Goal: Task Accomplishment & Management: Manage account settings

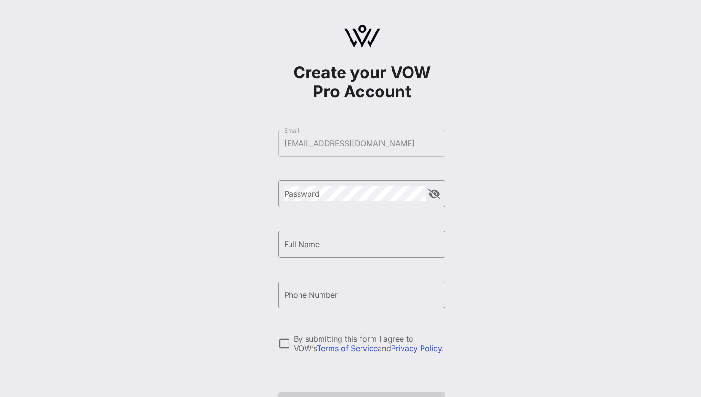
scroll to position [66, 0]
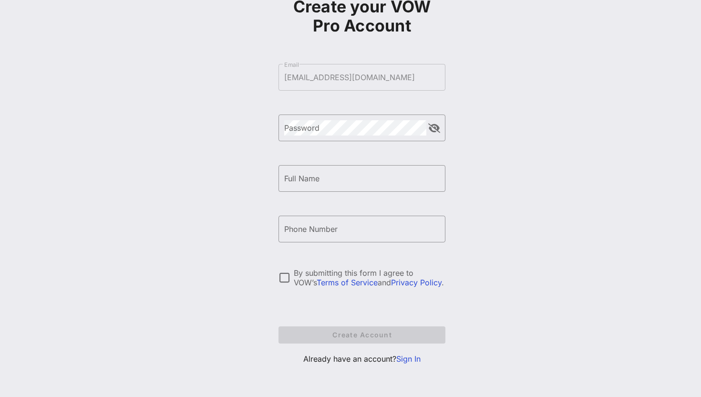
click at [413, 358] on link "Sign In" at bounding box center [408, 359] width 24 height 10
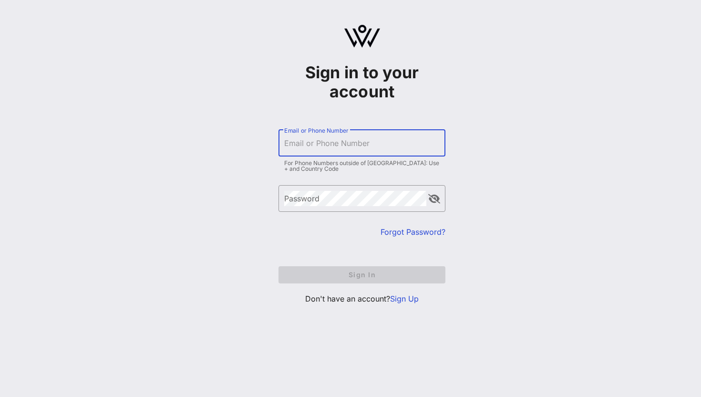
click at [372, 147] on input "Email or Phone Number" at bounding box center [361, 142] width 155 height 15
type input "[EMAIL_ADDRESS][DOMAIN_NAME]"
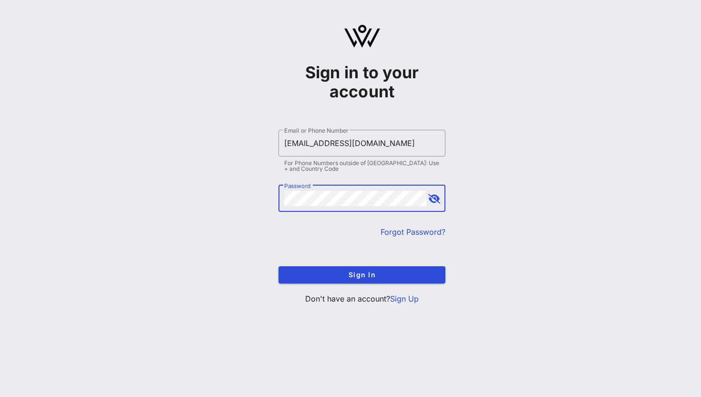
click at [436, 198] on button "append icon" at bounding box center [434, 199] width 12 height 10
click at [278, 266] on button "Sign In" at bounding box center [361, 274] width 167 height 17
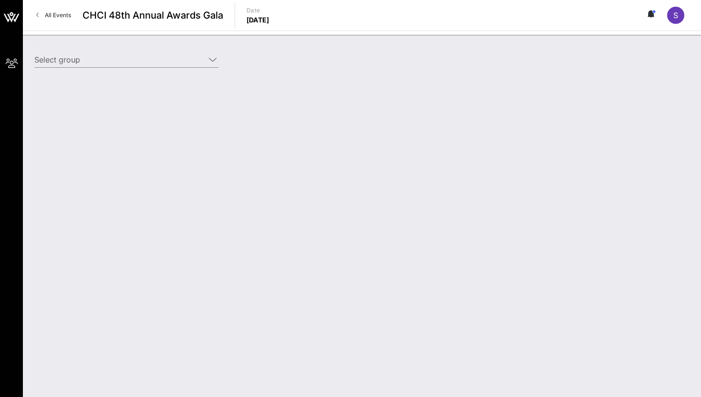
type input "ActBlue (ActBlue) [[PERSON_NAME], [EMAIL_ADDRESS][DOMAIN_NAME]]"
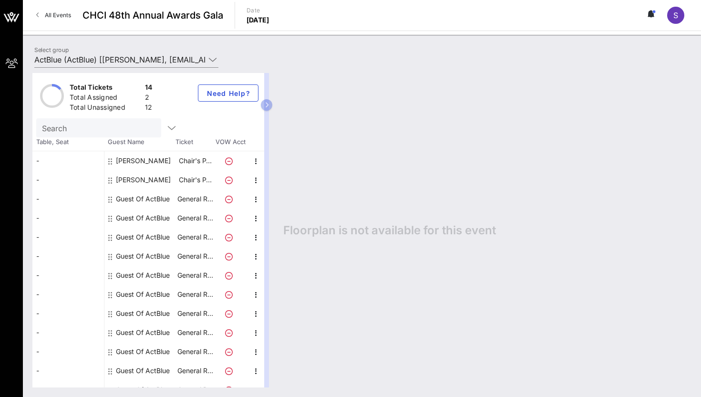
click at [165, 155] on div "[PERSON_NAME]" at bounding box center [143, 160] width 55 height 19
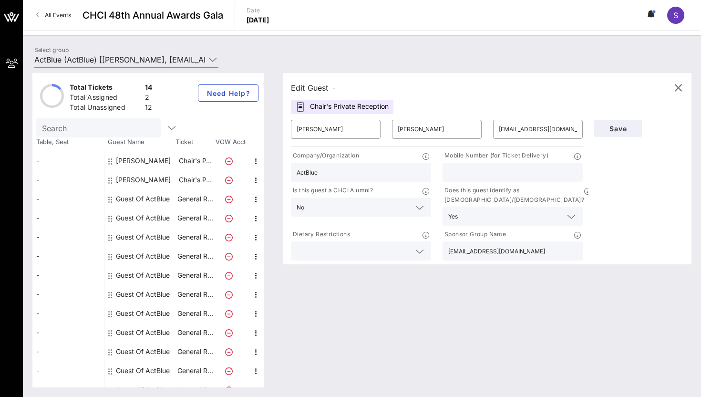
click at [167, 180] on div "[PERSON_NAME]" at bounding box center [143, 179] width 55 height 19
type input "[PERSON_NAME]"
type input "[EMAIL_ADDRESS][DOMAIN_NAME]"
type input "ActBlue"
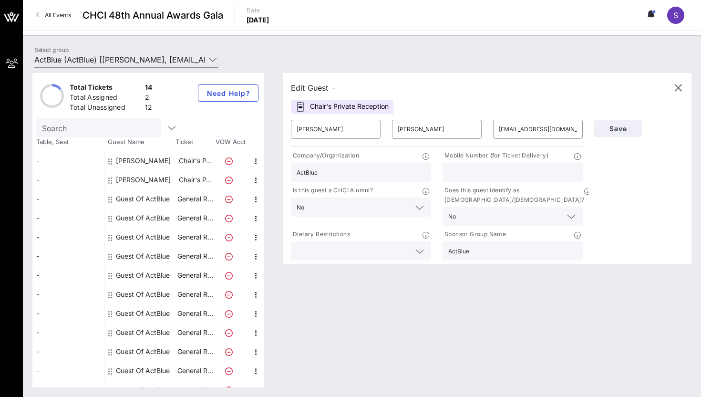
scroll to position [31, 0]
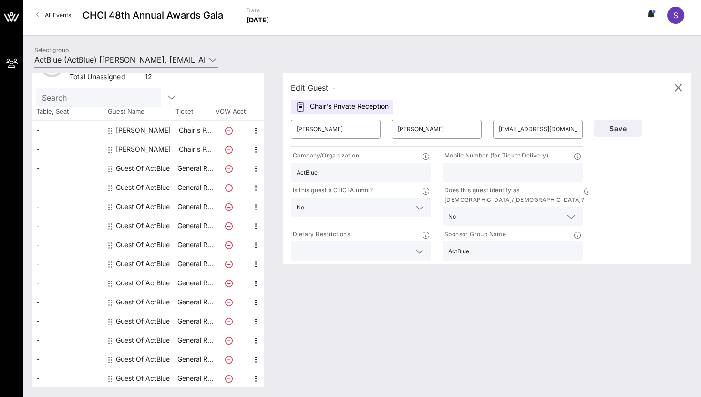
click at [151, 127] on div "[PERSON_NAME]" at bounding box center [143, 130] width 55 height 19
type input "[PERSON_NAME]"
type input "[EMAIL_ADDRESS][DOMAIN_NAME]"
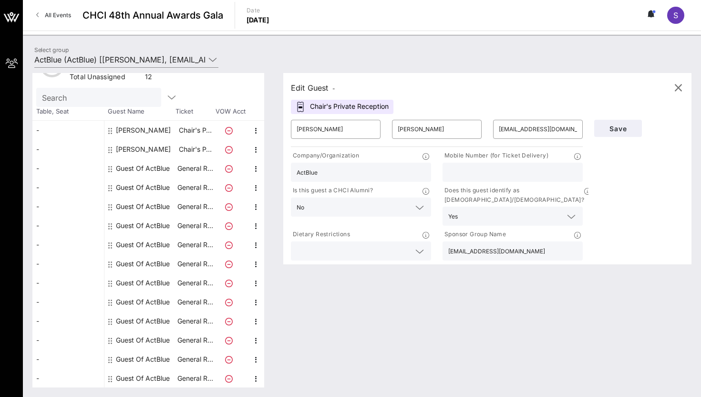
click at [144, 146] on div "[PERSON_NAME]" at bounding box center [143, 149] width 55 height 19
type input "[PERSON_NAME]"
type input "[EMAIL_ADDRESS][DOMAIN_NAME]"
type input "ActBlue"
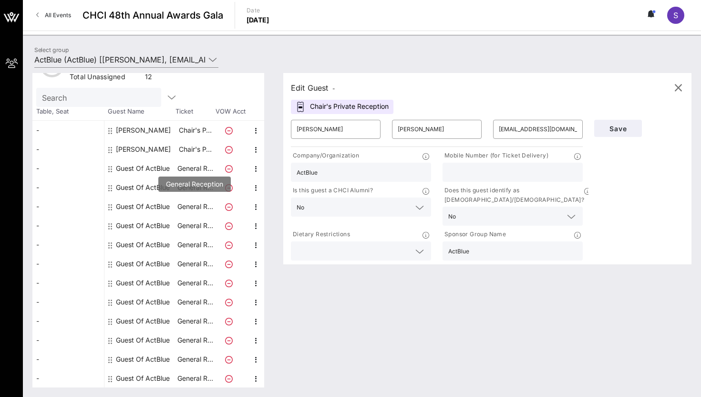
scroll to position [0, 0]
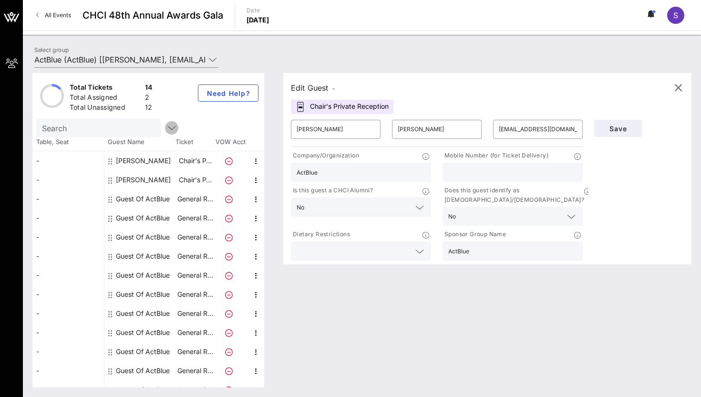
click at [166, 126] on icon "button" at bounding box center [171, 127] width 11 height 11
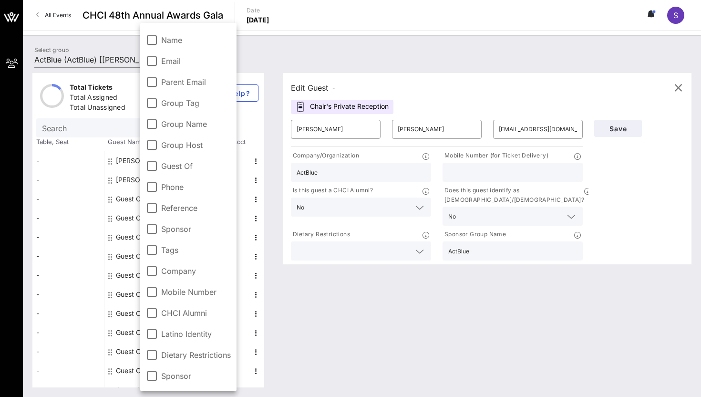
click at [81, 287] on div "-" at bounding box center [68, 294] width 72 height 19
type input "Guest Of"
type input "ActBlue"
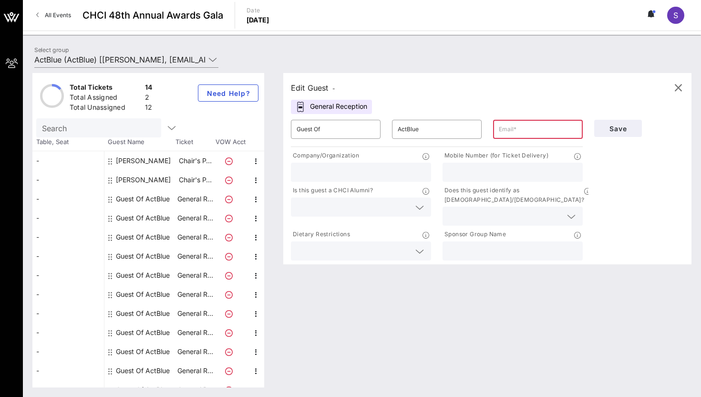
click at [174, 165] on div "[PERSON_NAME]" at bounding box center [140, 160] width 72 height 19
click at [168, 160] on div "[PERSON_NAME]" at bounding box center [140, 160] width 72 height 19
click at [257, 163] on icon "button" at bounding box center [255, 160] width 11 height 11
click at [276, 167] on div "Edit" at bounding box center [279, 164] width 19 height 8
type input "[PERSON_NAME]"
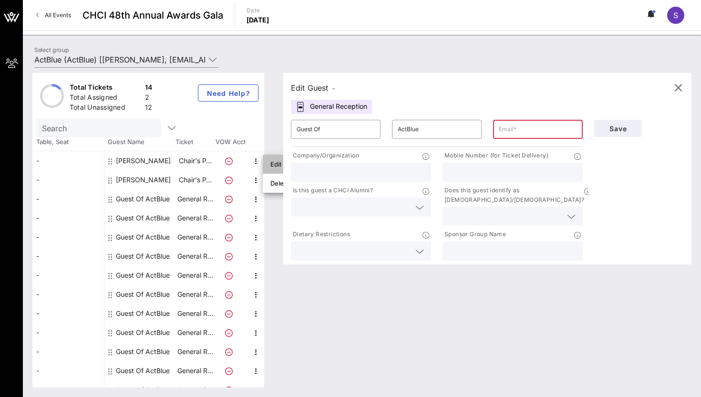
type input "[PERSON_NAME]"
type input "[EMAIL_ADDRESS][DOMAIN_NAME]"
type input "ActBlue"
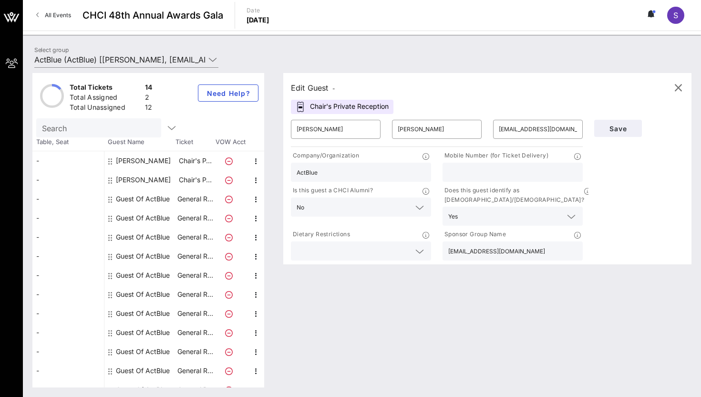
click at [516, 177] on input "text" at bounding box center [512, 172] width 129 height 12
click at [499, 247] on input "[EMAIL_ADDRESS][DOMAIN_NAME]" at bounding box center [512, 251] width 129 height 12
type input "ActBlue"
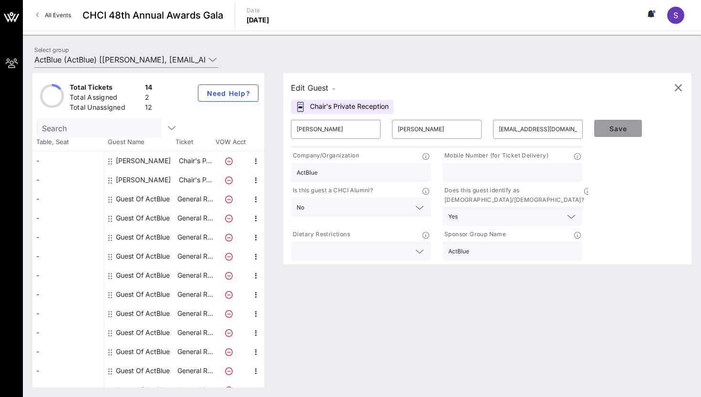
click at [625, 124] on span "Save" at bounding box center [618, 128] width 32 height 8
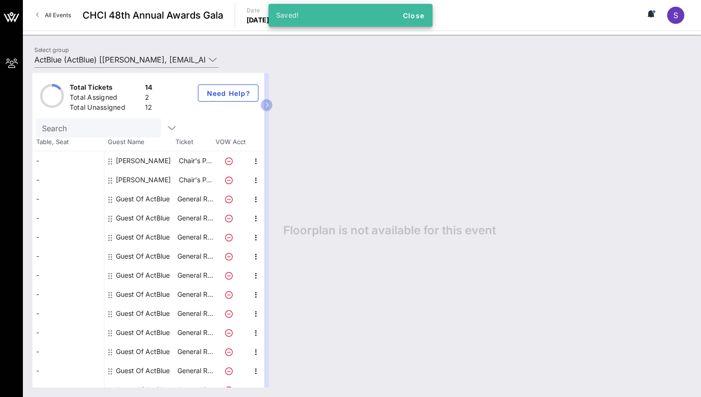
click at [148, 174] on div "[PERSON_NAME]" at bounding box center [143, 179] width 55 height 19
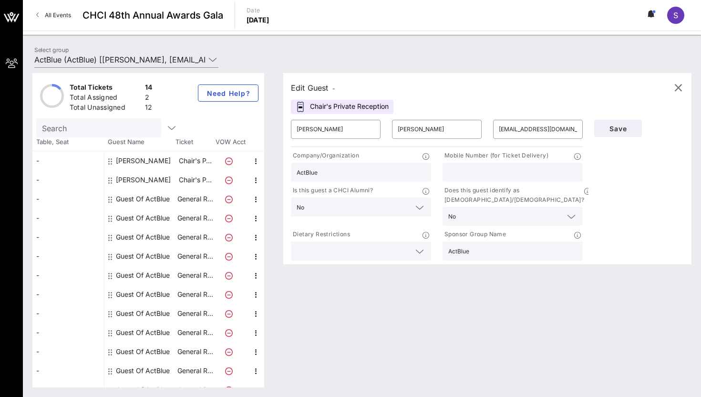
click at [487, 179] on div at bounding box center [512, 172] width 129 height 19
click at [175, 204] on div "Guest Of ActBlue" at bounding box center [140, 198] width 72 height 19
click at [204, 199] on p "General R…" at bounding box center [195, 198] width 38 height 19
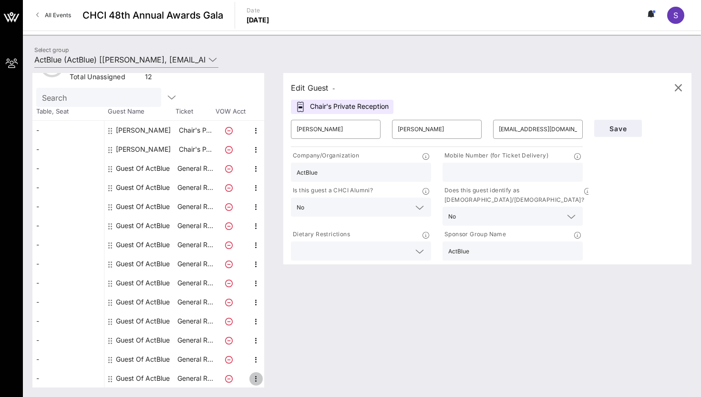
click at [252, 378] on icon "button" at bounding box center [255, 378] width 11 height 11
click at [288, 363] on div "Edit" at bounding box center [279, 363] width 19 height 8
type input "Guest Of"
type input "ActBlue"
